Goal: Participate in discussion: Engage in conversation with other users on a specific topic

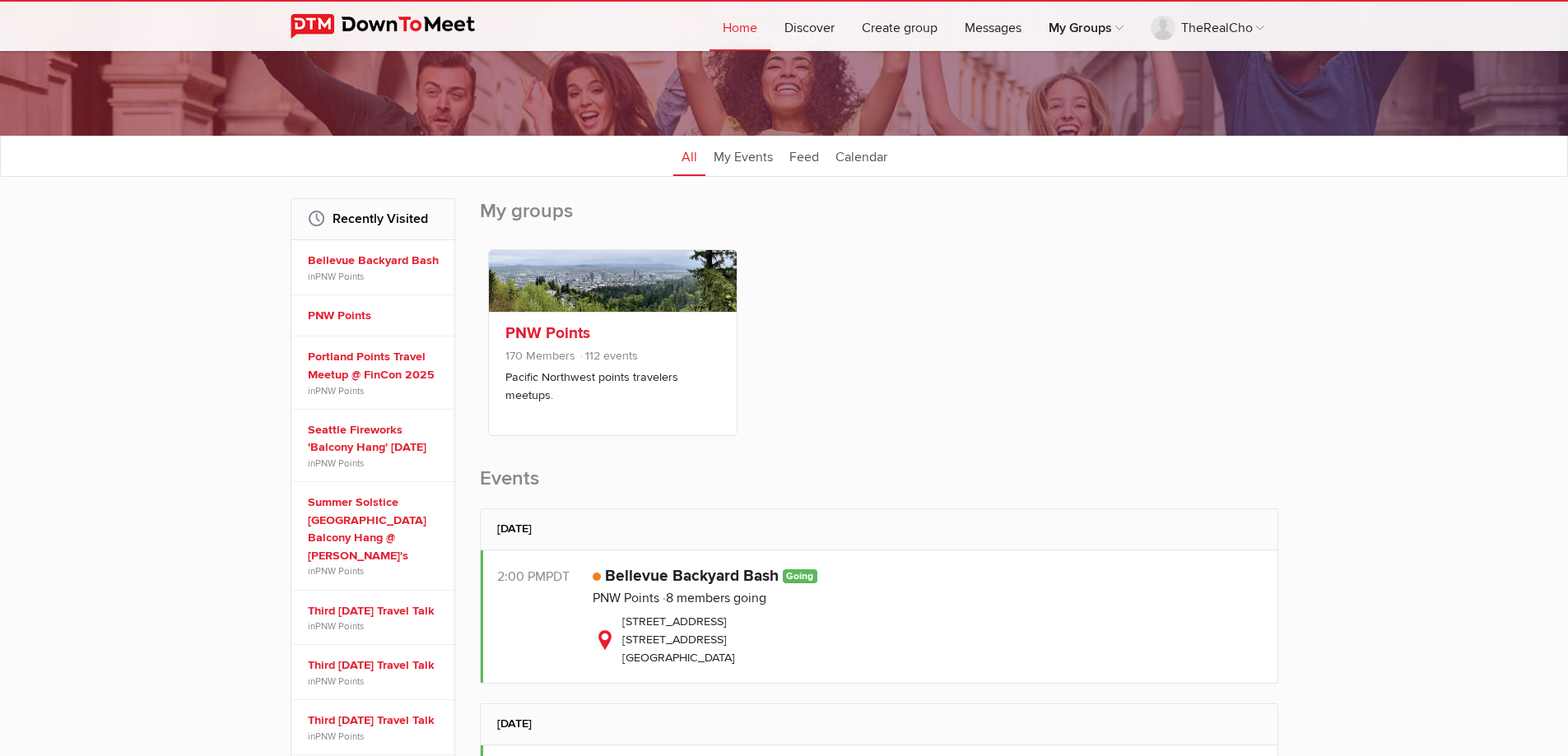
scroll to position [329, 0]
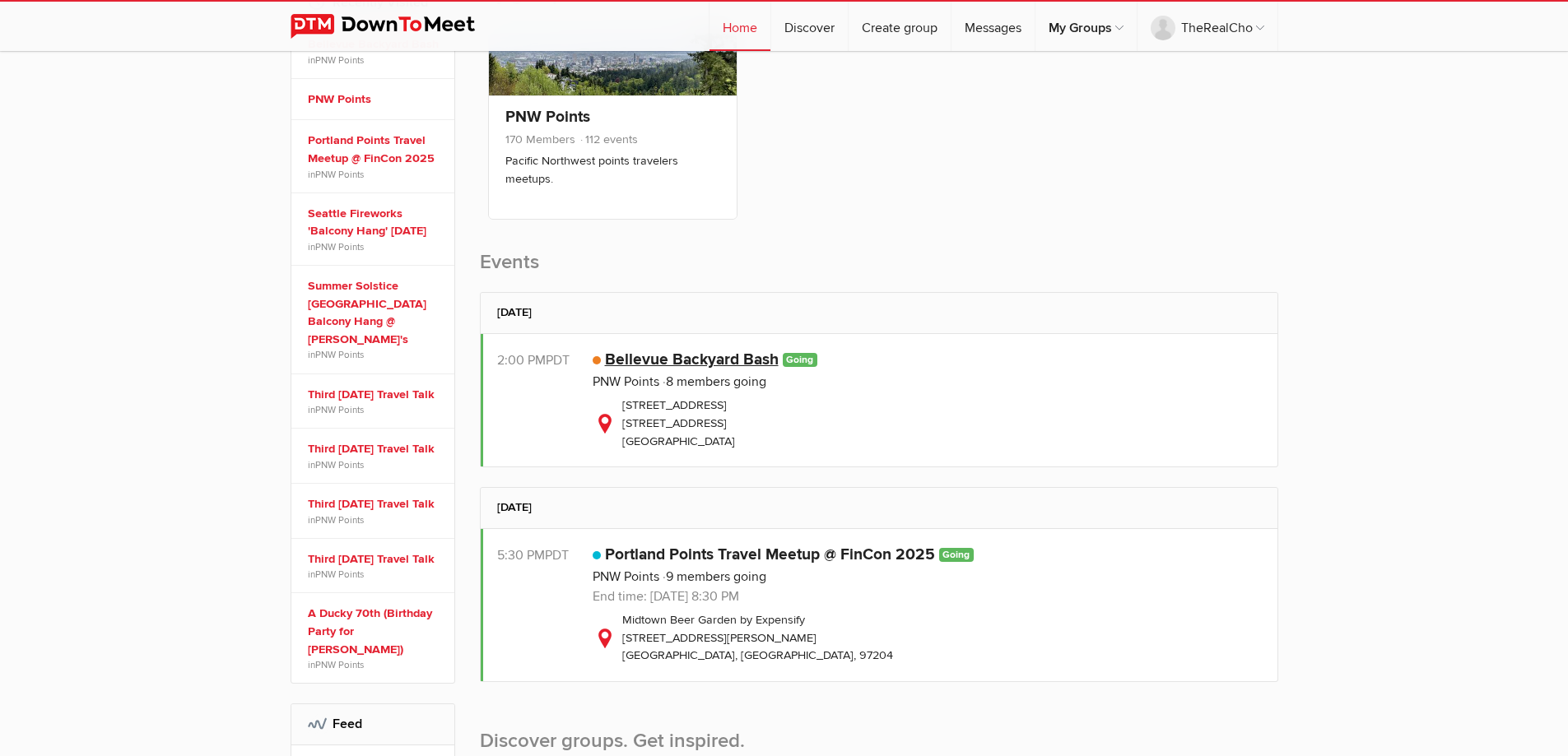
click at [649, 360] on link "Bellevue Backyard Bash" at bounding box center [691, 359] width 174 height 20
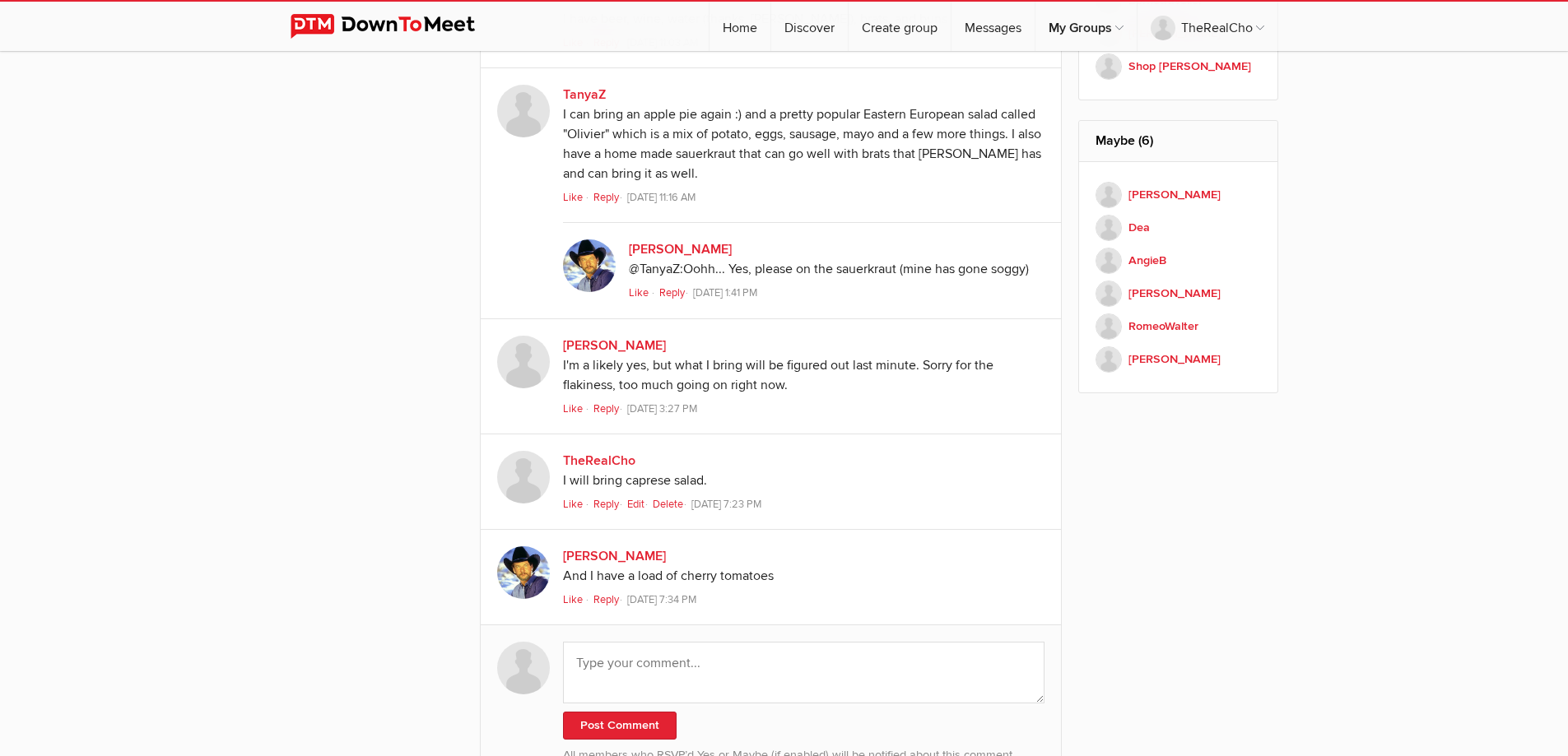
scroll to position [1738, 0]
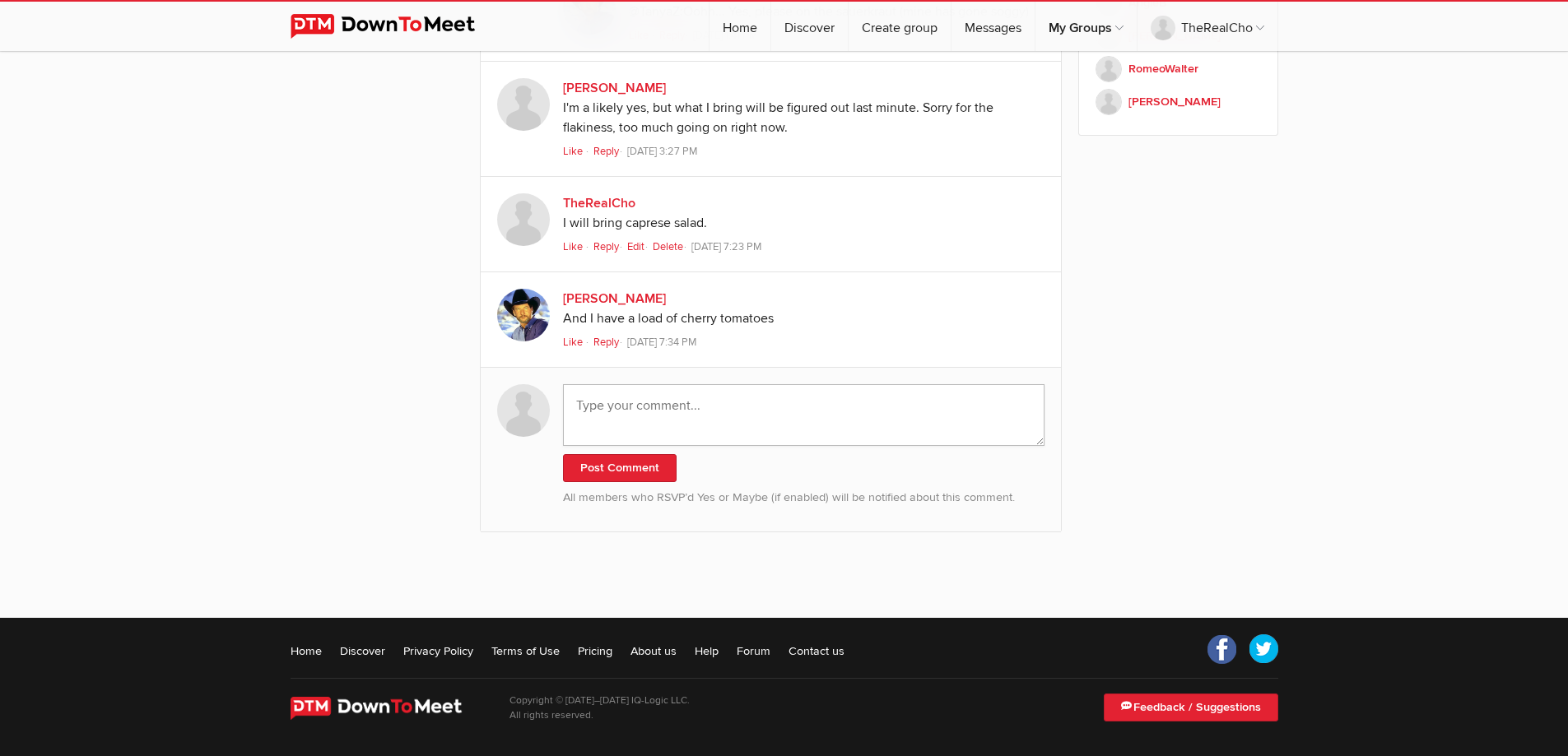
click at [828, 437] on textarea at bounding box center [804, 414] width 482 height 61
type textarea "Also, I will bring chips and salsa."
click at [650, 469] on button "Post Comment" at bounding box center [620, 468] width 114 height 28
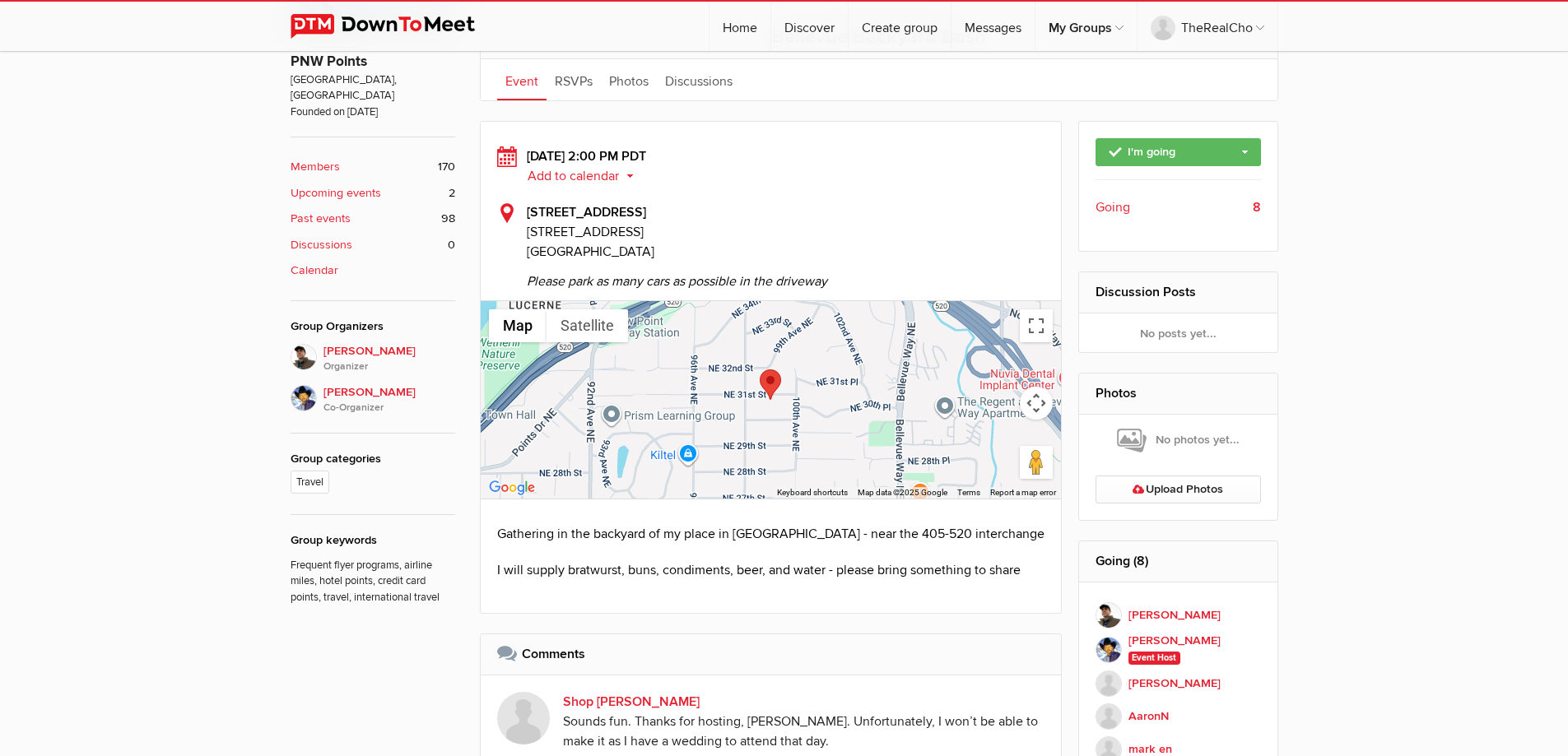
scroll to position [189, 0]
